Goal: Task Accomplishment & Management: Use online tool/utility

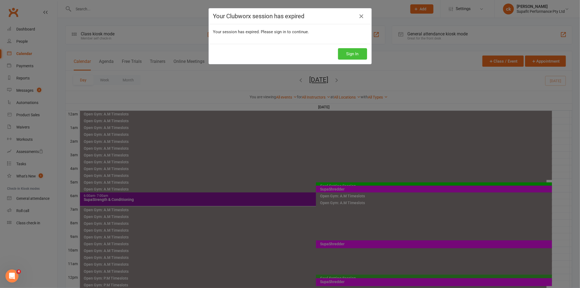
click at [354, 55] on button "Sign In" at bounding box center [352, 53] width 29 height 11
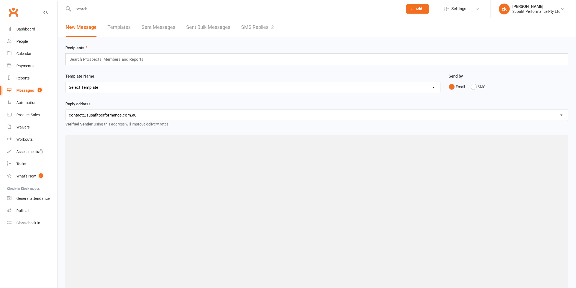
click at [255, 24] on link "SMS Replies 2" at bounding box center [257, 27] width 33 height 19
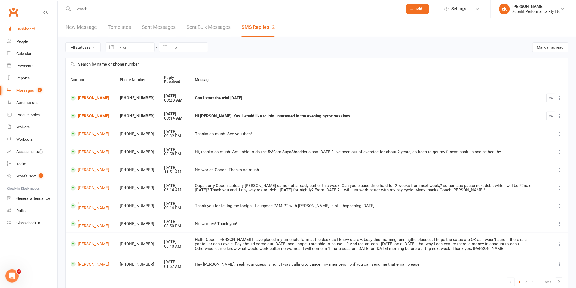
click at [36, 24] on link "Dashboard" at bounding box center [32, 29] width 50 height 12
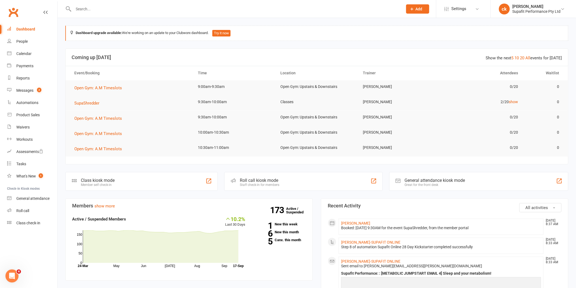
click at [104, 8] on input "text" at bounding box center [235, 9] width 327 height 8
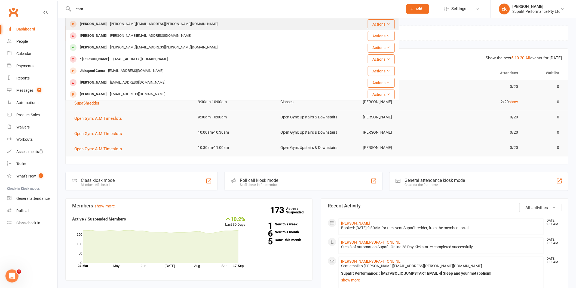
type input "cam"
click at [118, 22] on div "cameron.ferguson@gmail.com" at bounding box center [163, 24] width 111 height 8
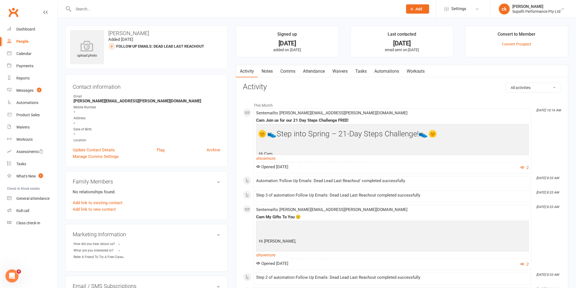
click at [127, 6] on input "text" at bounding box center [235, 9] width 327 height 8
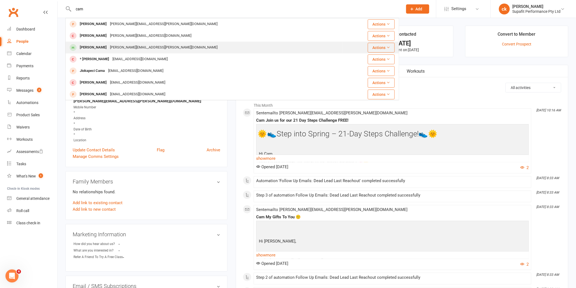
type input "cam"
click at [128, 44] on div "cameron.ferguson@gmail.com" at bounding box center [163, 48] width 111 height 8
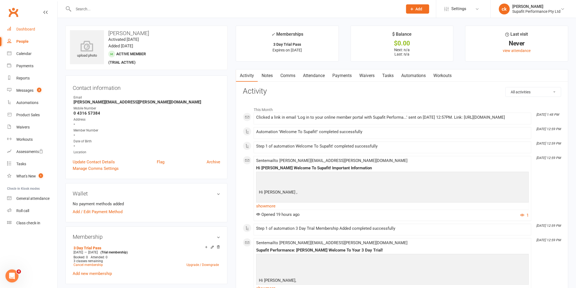
click at [28, 26] on link "Dashboard" at bounding box center [32, 29] width 50 height 12
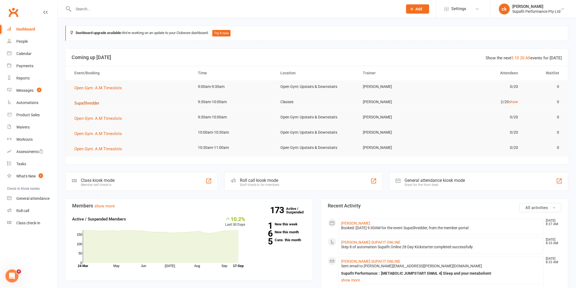
click at [91, 103] on span "SupaShredder" at bounding box center [86, 103] width 25 height 5
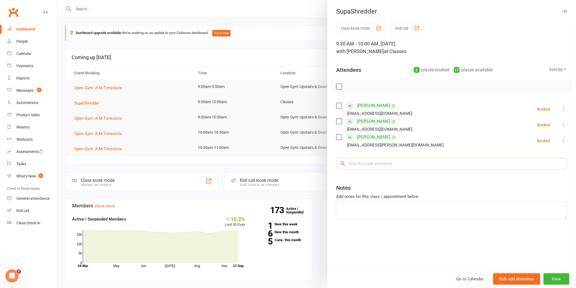
click at [395, 161] on input "search" at bounding box center [451, 163] width 231 height 11
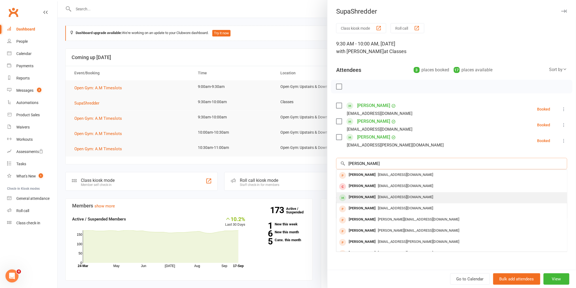
type input "tamara"
click at [442, 196] on div "tamrutkowski@gmail.com" at bounding box center [451, 197] width 226 height 8
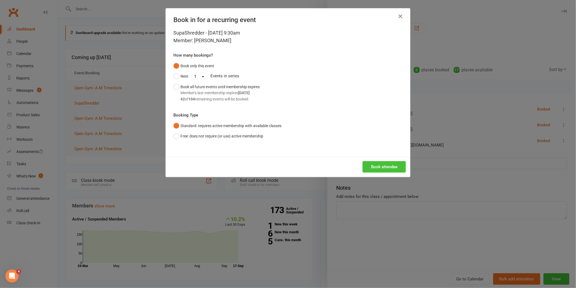
click at [379, 165] on button "Book attendee" at bounding box center [383, 166] width 43 height 11
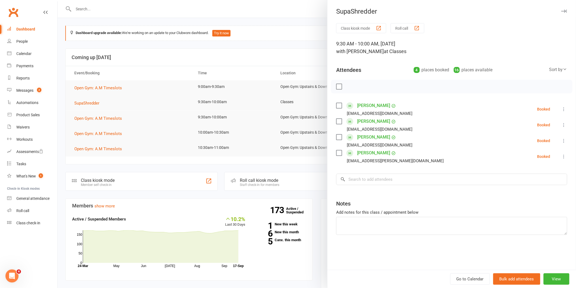
click at [233, 95] on div at bounding box center [317, 144] width 518 height 288
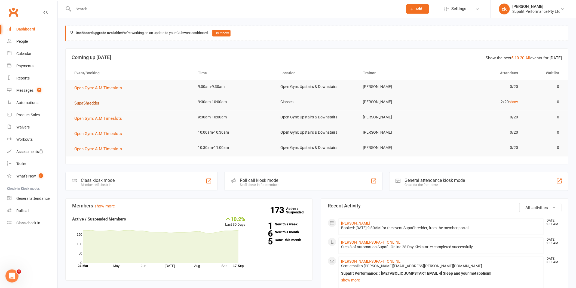
click at [78, 101] on span "SupaShredder" at bounding box center [86, 103] width 25 height 5
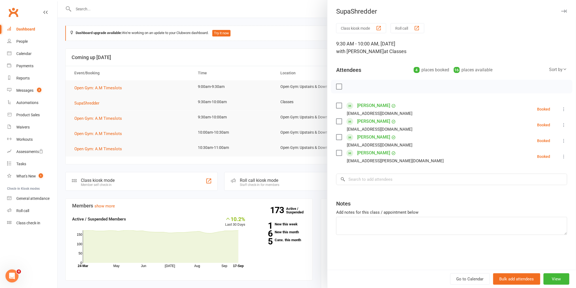
click at [150, 91] on div at bounding box center [317, 144] width 518 height 288
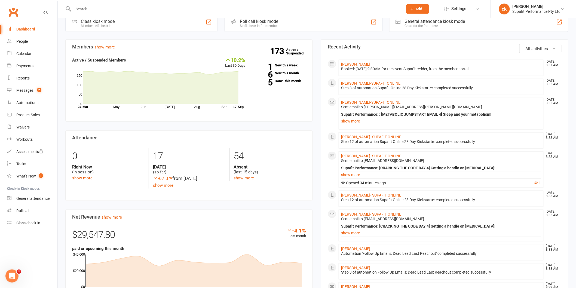
scroll to position [159, 0]
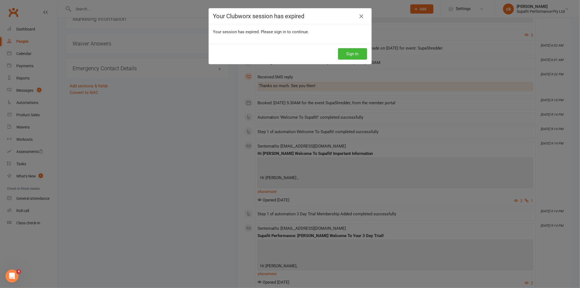
click at [161, 2] on div "Your Clubworx session has expired Your session has expired. Please sign in to c…" at bounding box center [290, 144] width 580 height 288
click at [358, 56] on button "Sign In" at bounding box center [352, 53] width 29 height 11
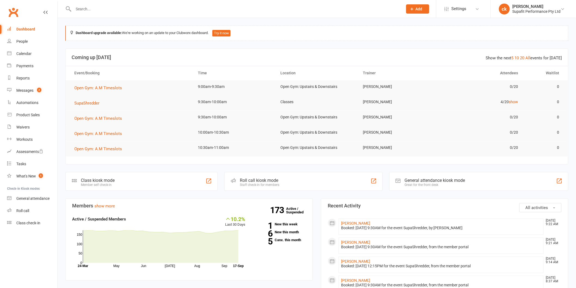
type input "h"
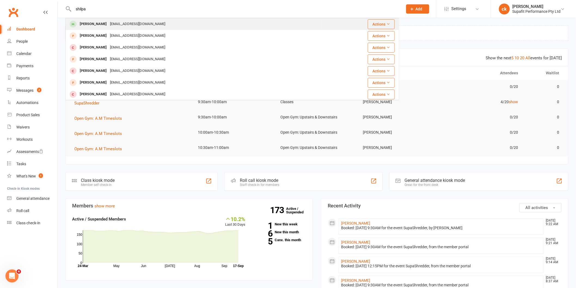
type input "shilpa"
click at [91, 21] on div "Shilpa Jayaraj" at bounding box center [93, 24] width 30 height 8
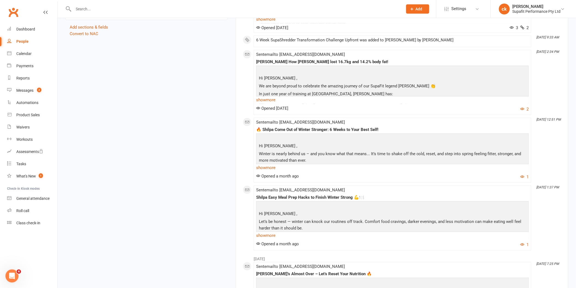
scroll to position [574, 0]
click at [123, 6] on input "text" at bounding box center [235, 9] width 327 height 8
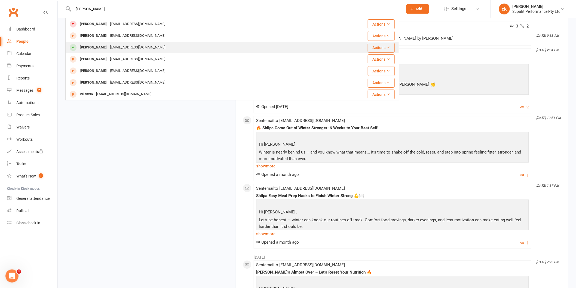
type input "pricilla"
click at [138, 46] on div "priscillajayy99@gmail.com" at bounding box center [137, 48] width 58 height 8
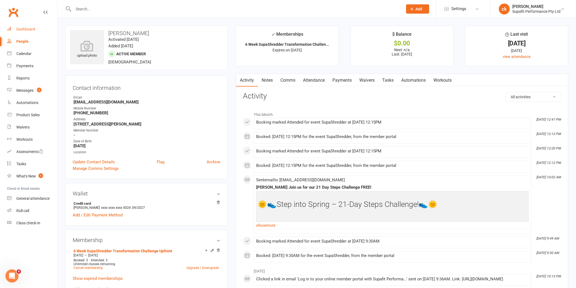
click at [26, 28] on div "Dashboard" at bounding box center [25, 29] width 19 height 4
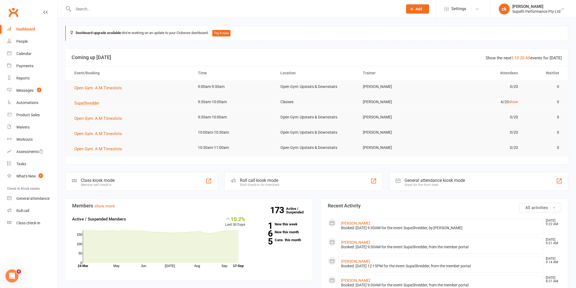
click at [83, 10] on input "text" at bounding box center [235, 9] width 327 height 8
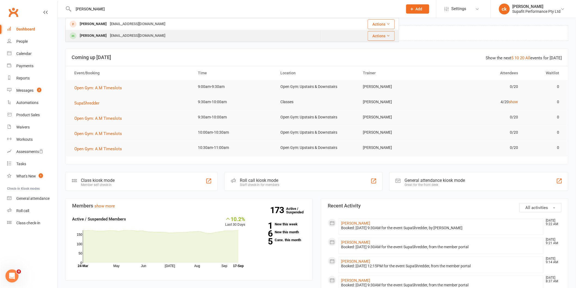
type input "olga"
click at [139, 38] on div "olgaatkinson2146@gmail.com" at bounding box center [137, 36] width 58 height 8
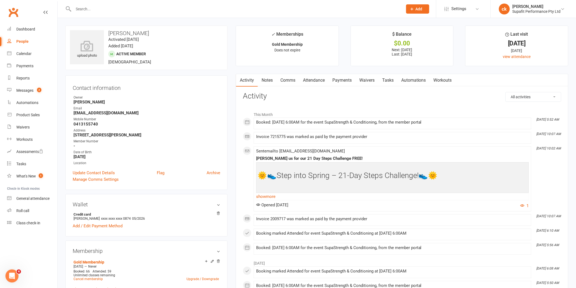
click at [105, 13] on div at bounding box center [232, 9] width 334 height 18
click at [104, 10] on input "text" at bounding box center [235, 9] width 327 height 8
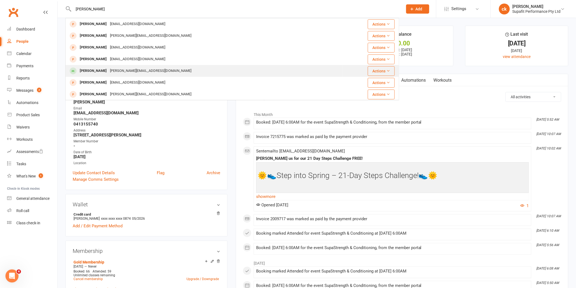
type input "sean"
click at [135, 69] on div "sean@alectrite.com.au" at bounding box center [150, 71] width 85 height 8
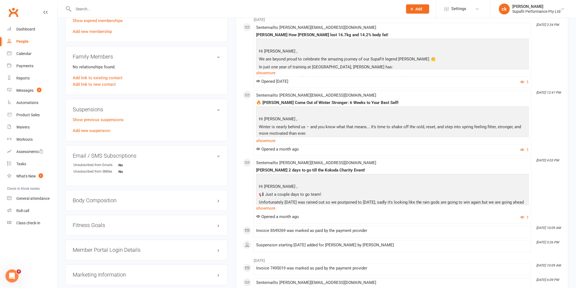
scroll to position [272, 0]
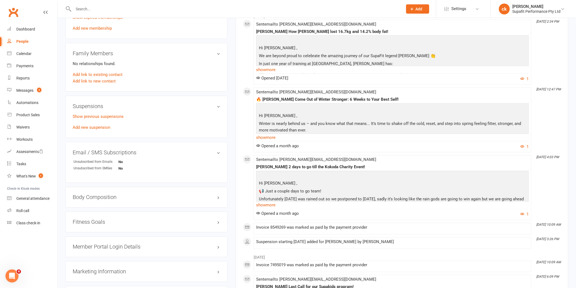
click at [104, 11] on input "text" at bounding box center [235, 9] width 327 height 8
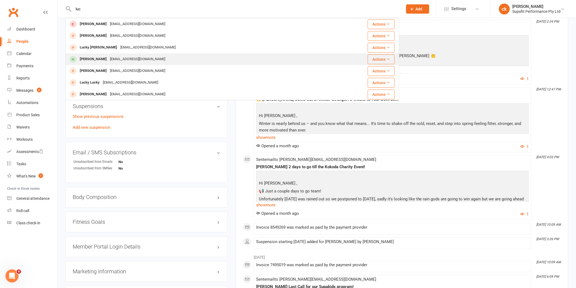
type input "luc"
click at [137, 58] on div "lucasbertoncelj@gmail.com" at bounding box center [137, 59] width 58 height 8
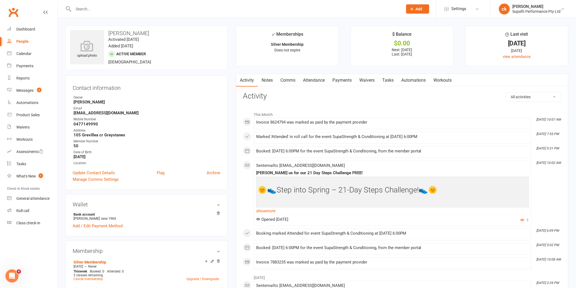
click at [88, 11] on input "text" at bounding box center [235, 9] width 327 height 8
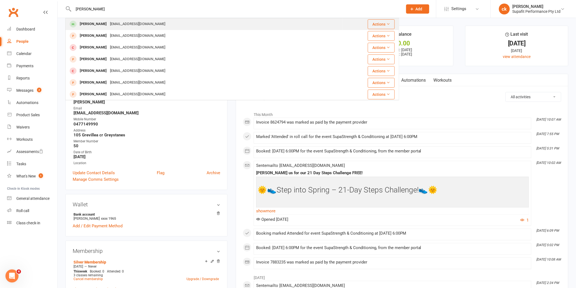
type input "clint"
click at [121, 26] on div "clintnimmo22@gmail.com" at bounding box center [137, 24] width 58 height 8
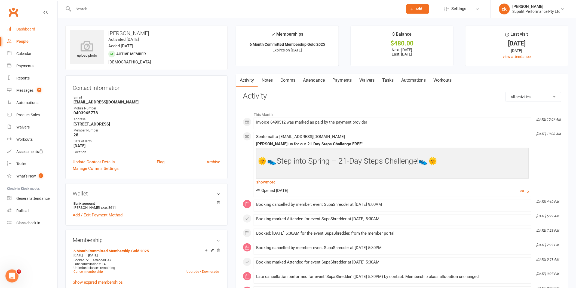
click at [41, 29] on link "Dashboard" at bounding box center [32, 29] width 50 height 12
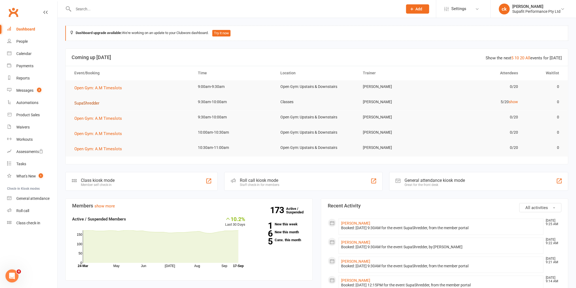
click at [85, 103] on span "SupaShredder" at bounding box center [86, 103] width 25 height 5
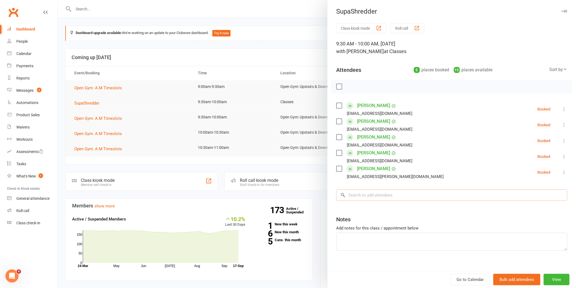
click at [378, 198] on input "search" at bounding box center [451, 194] width 231 height 11
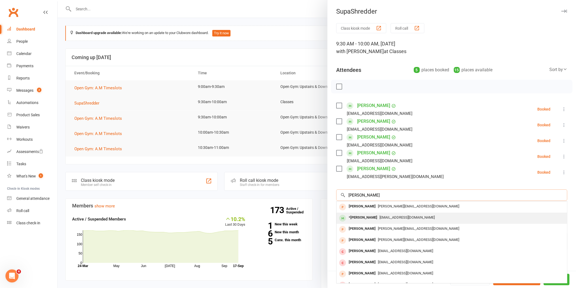
type input "lara"
click at [379, 216] on span "laraforan@gmail.com" at bounding box center [406, 217] width 55 height 4
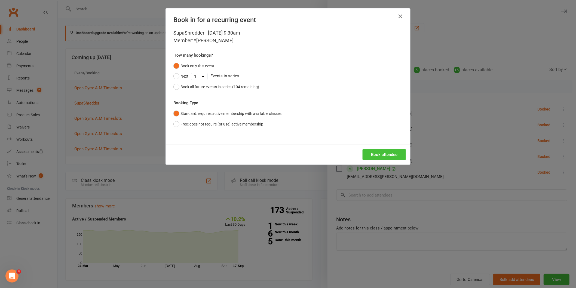
click at [397, 155] on button "Book attendee" at bounding box center [383, 154] width 43 height 11
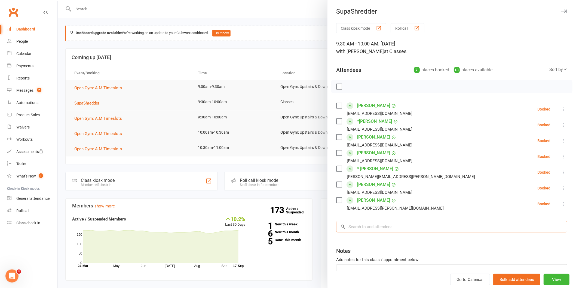
click at [469, 224] on input "search" at bounding box center [451, 226] width 231 height 11
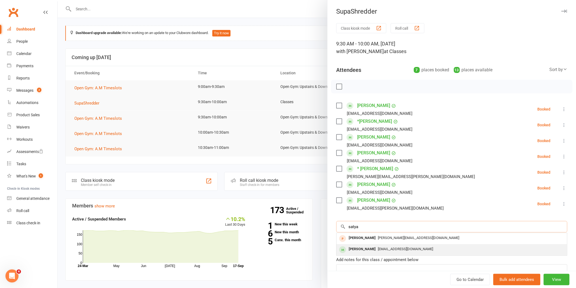
type input "satya"
click at [489, 245] on div "Satyajeet Singh 99969kafka@gmail.com" at bounding box center [451, 249] width 230 height 11
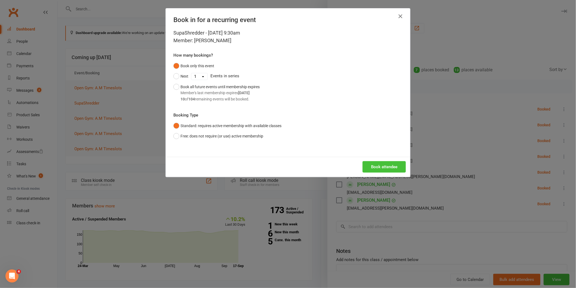
click at [374, 166] on button "Book attendee" at bounding box center [383, 166] width 43 height 11
